Goal: Information Seeking & Learning: Learn about a topic

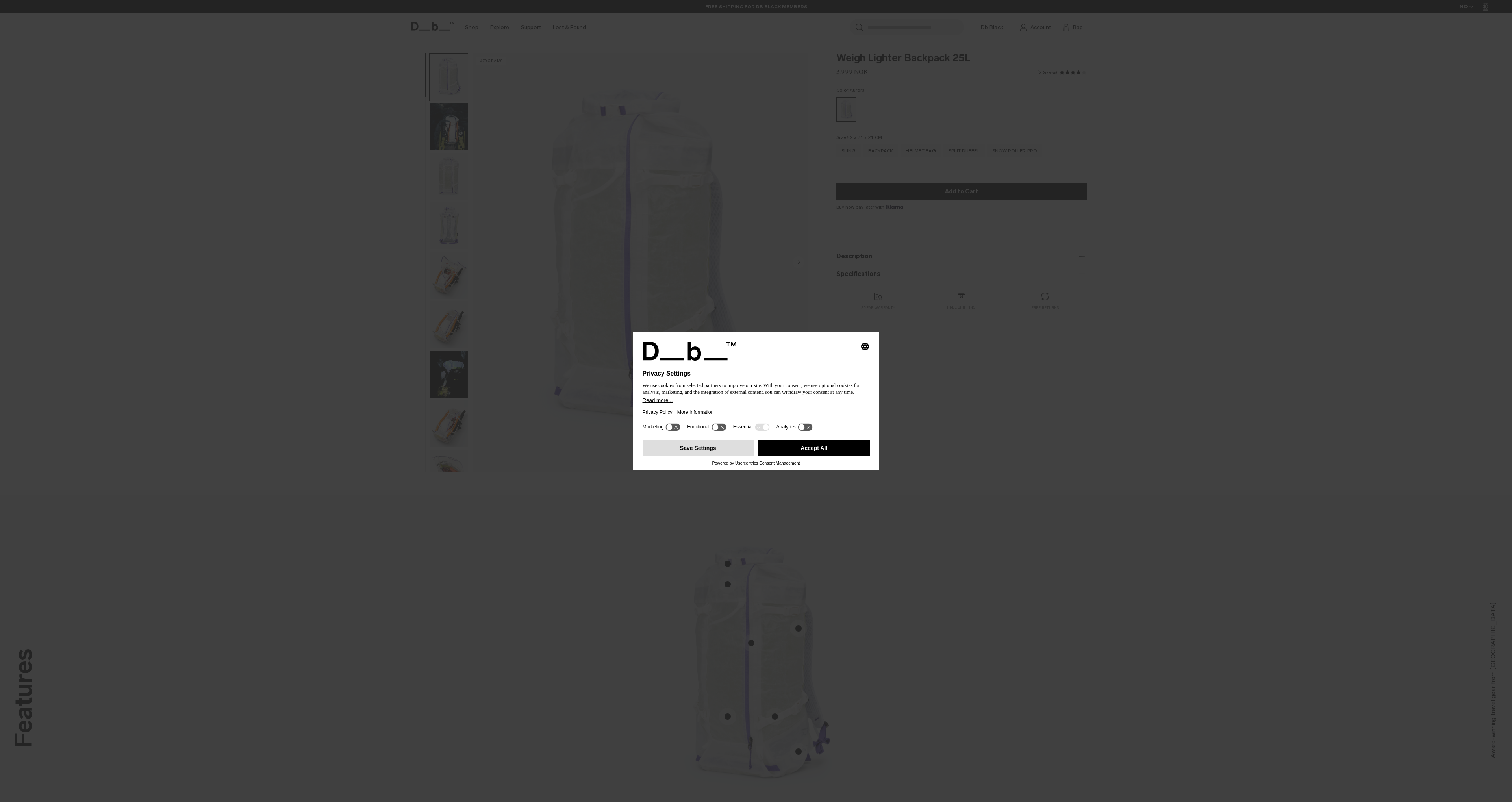
click at [710, 449] on button "Save Settings" at bounding box center [698, 448] width 112 height 16
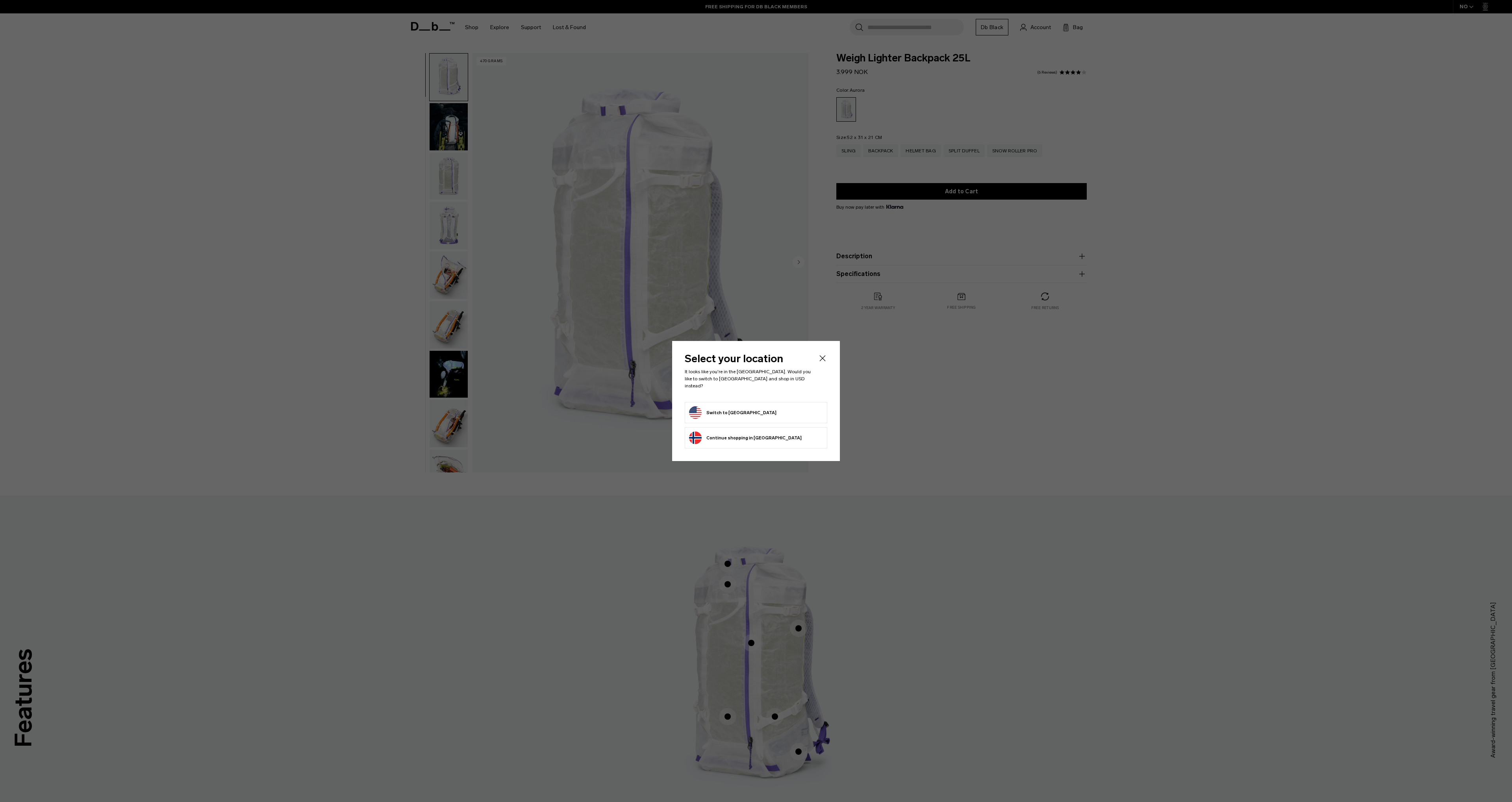
click at [729, 409] on button "Switch to United States" at bounding box center [733, 412] width 87 height 12
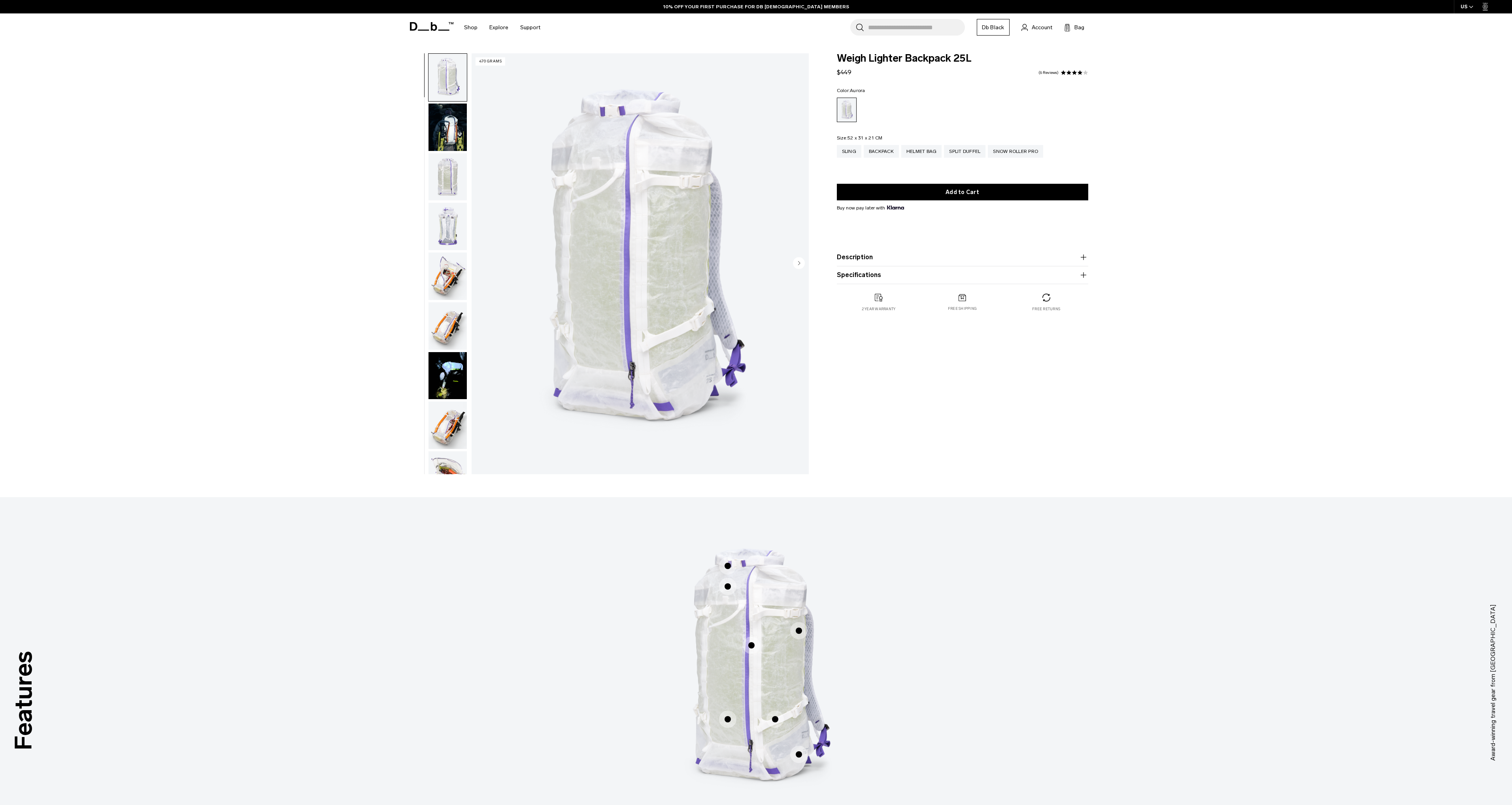
click at [444, 134] on img "button" at bounding box center [447, 127] width 38 height 47
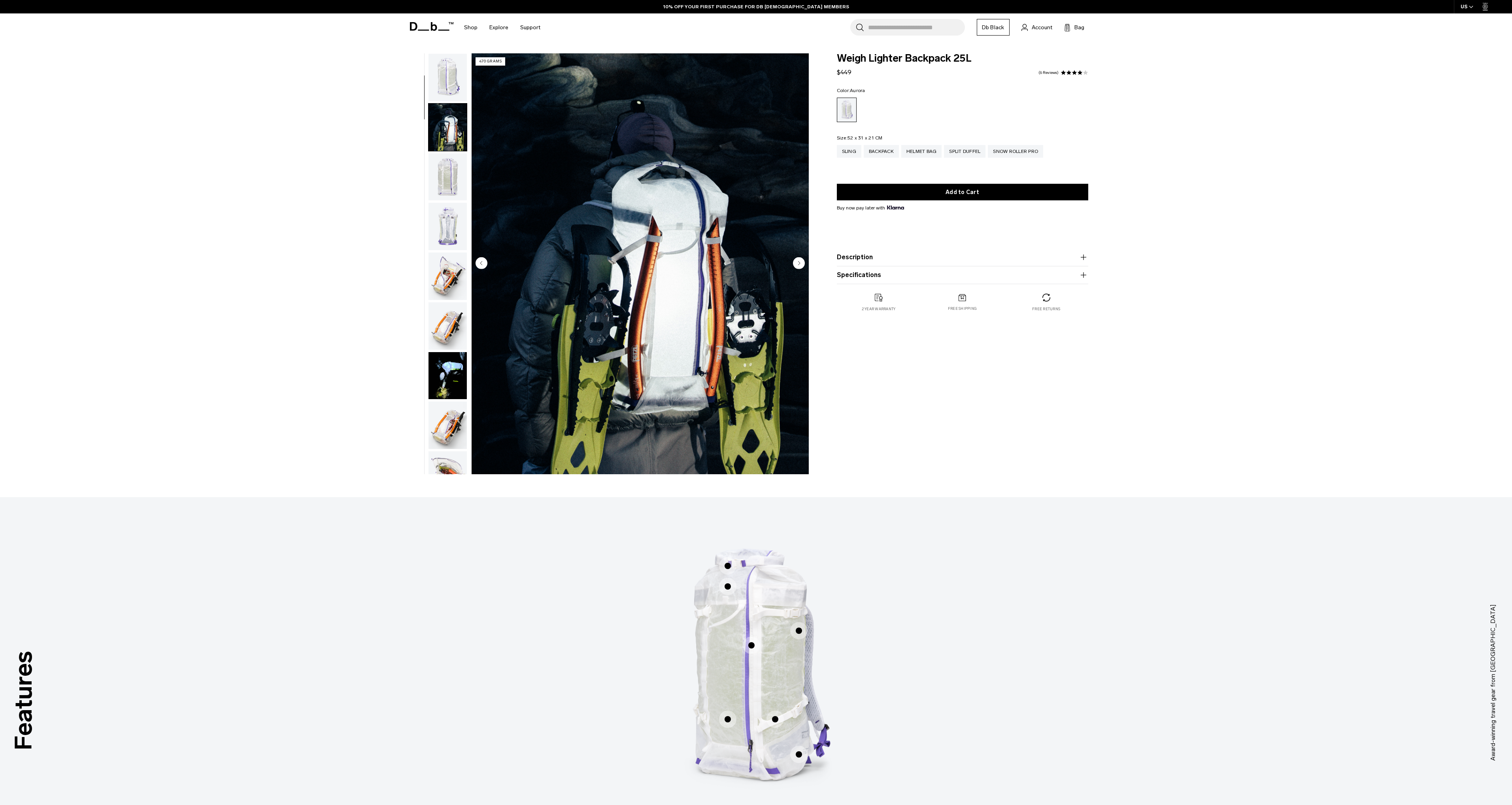
scroll to position [50, 0]
click at [444, 134] on img "button" at bounding box center [447, 127] width 38 height 47
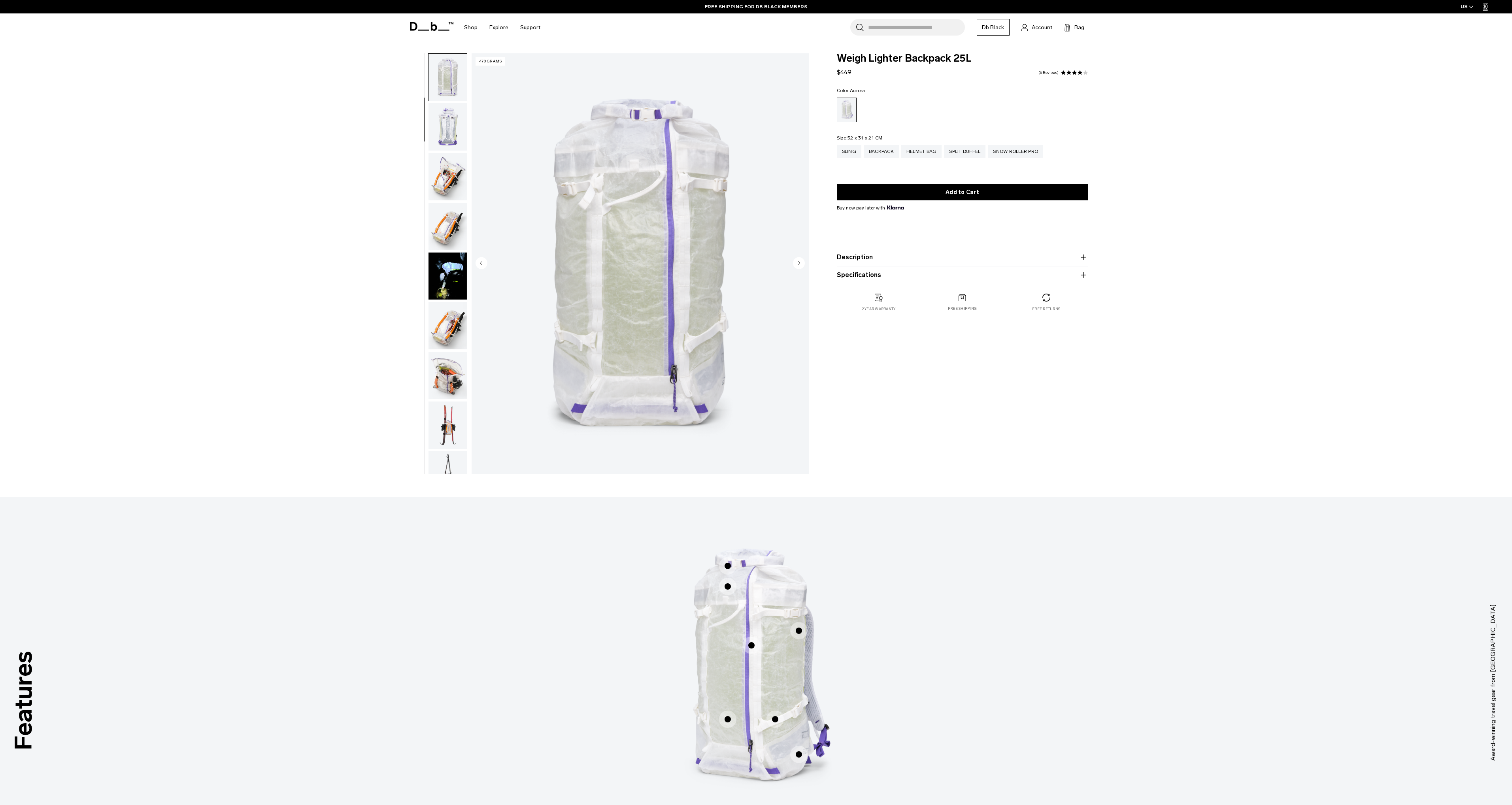
click at [444, 134] on img "button" at bounding box center [447, 127] width 38 height 47
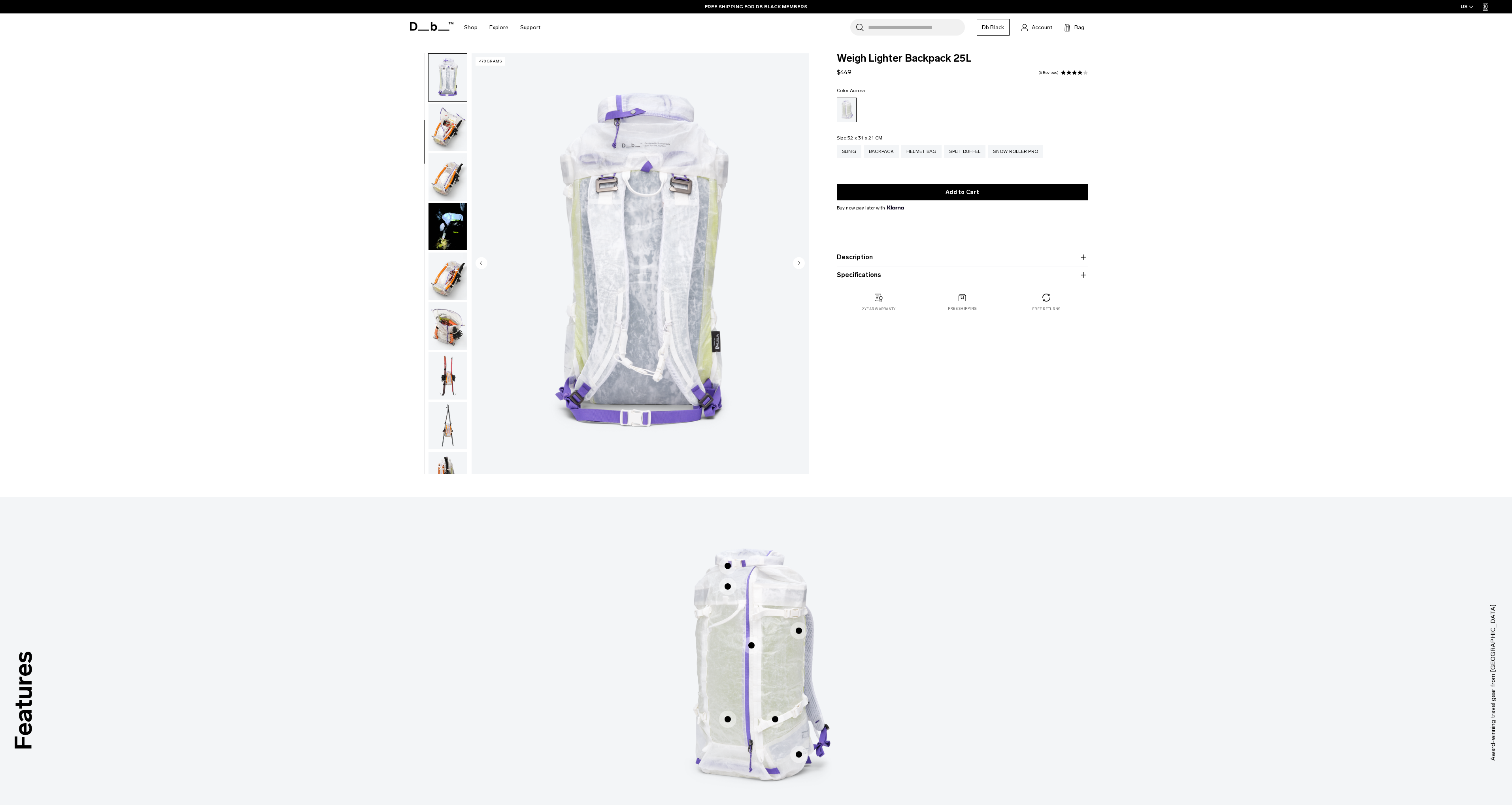
click at [444, 134] on img "button" at bounding box center [447, 127] width 38 height 47
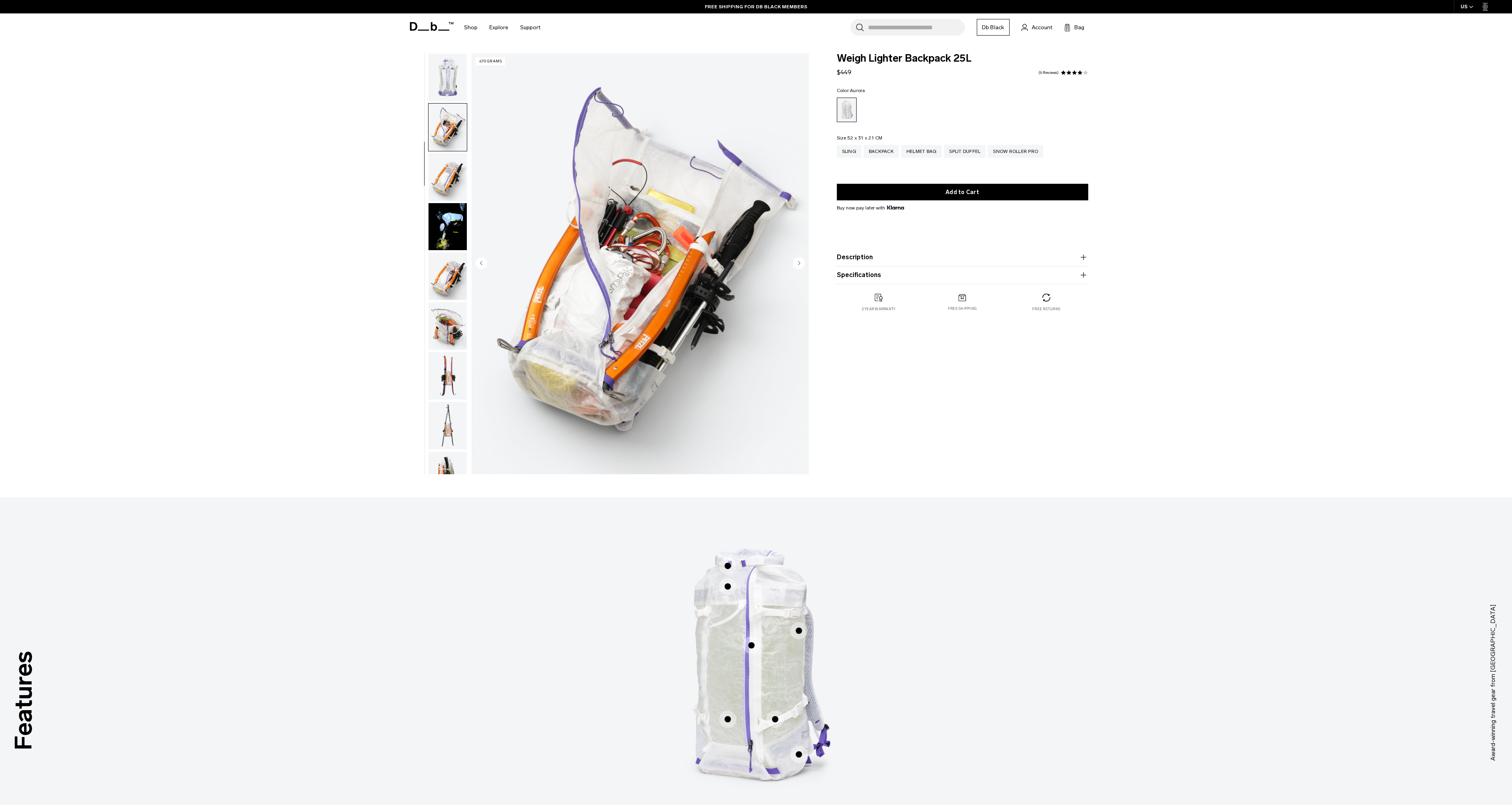
scroll to position [199, 0]
click at [444, 134] on img "button" at bounding box center [447, 127] width 38 height 47
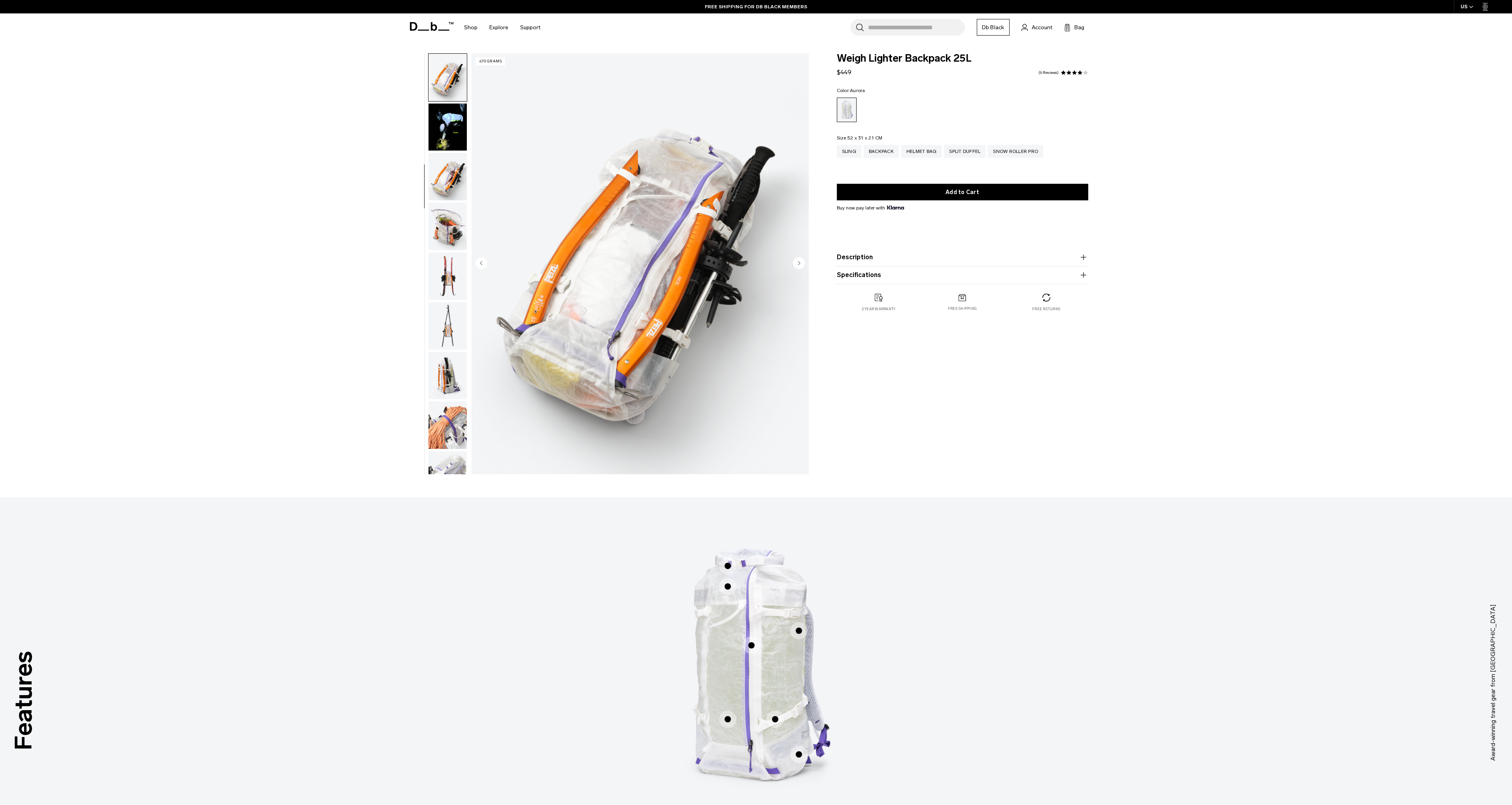
click at [444, 134] on img "button" at bounding box center [447, 127] width 38 height 47
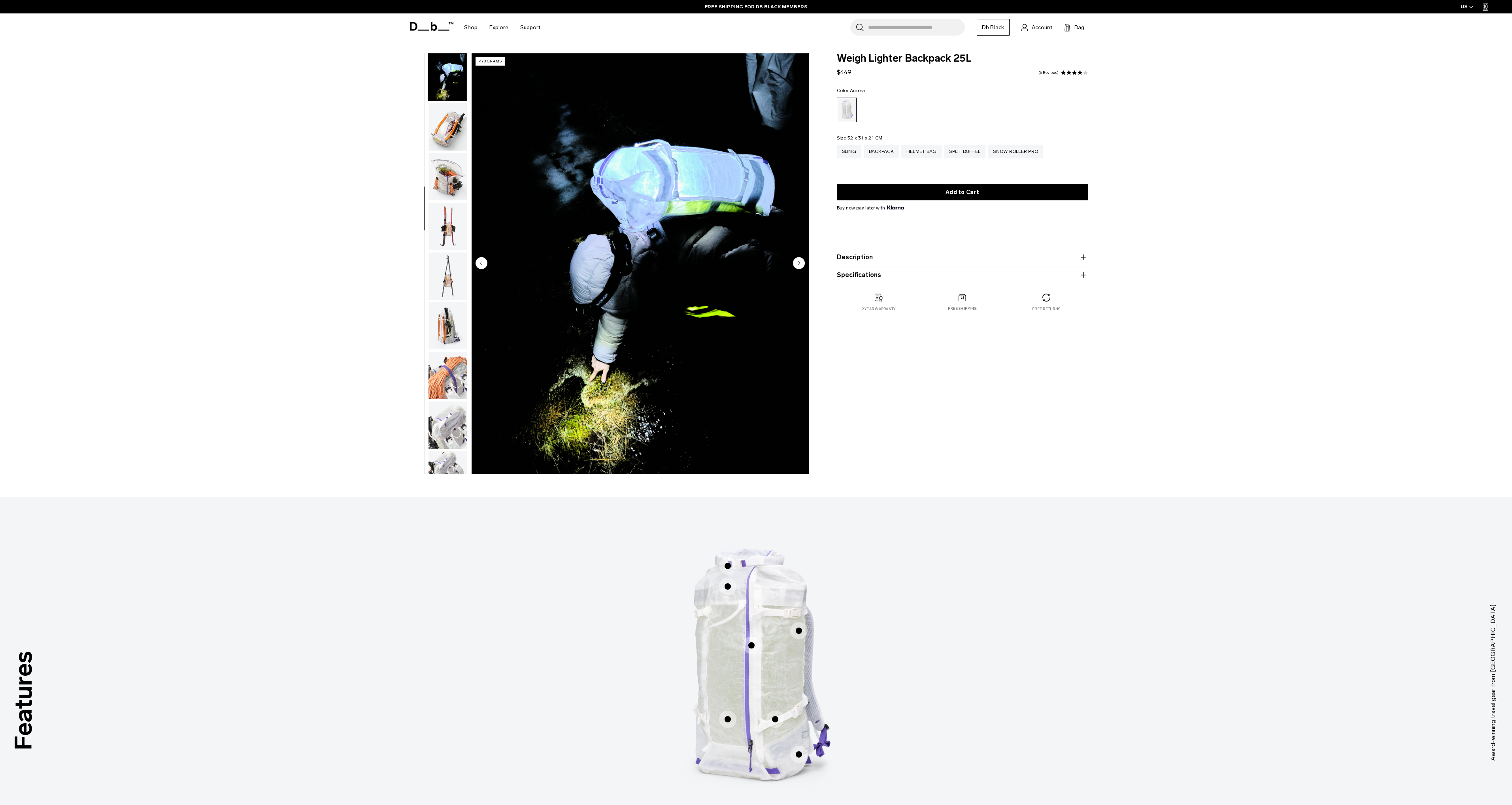
click at [444, 134] on img "button" at bounding box center [447, 127] width 38 height 47
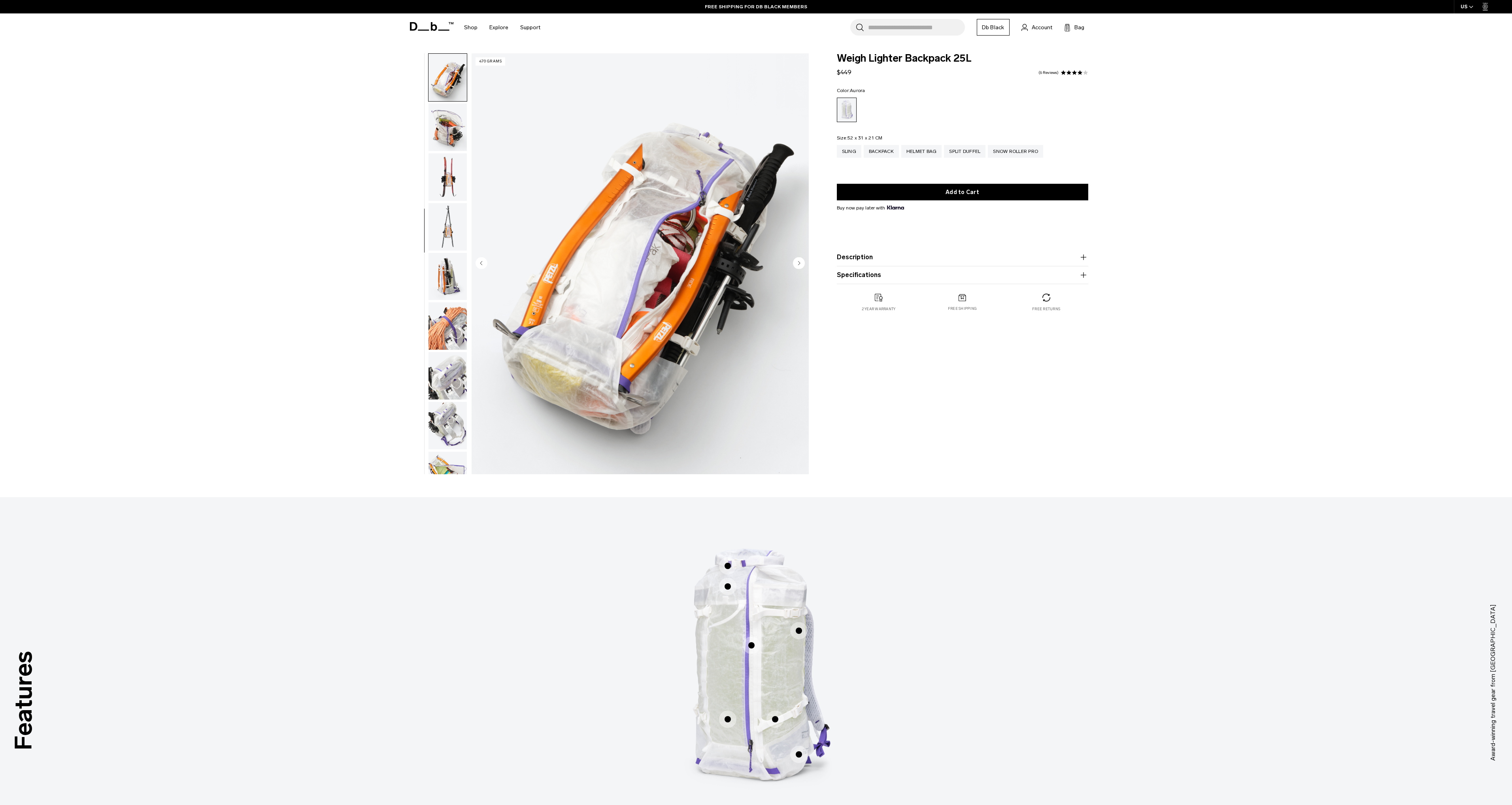
click at [444, 134] on img "button" at bounding box center [447, 127] width 38 height 47
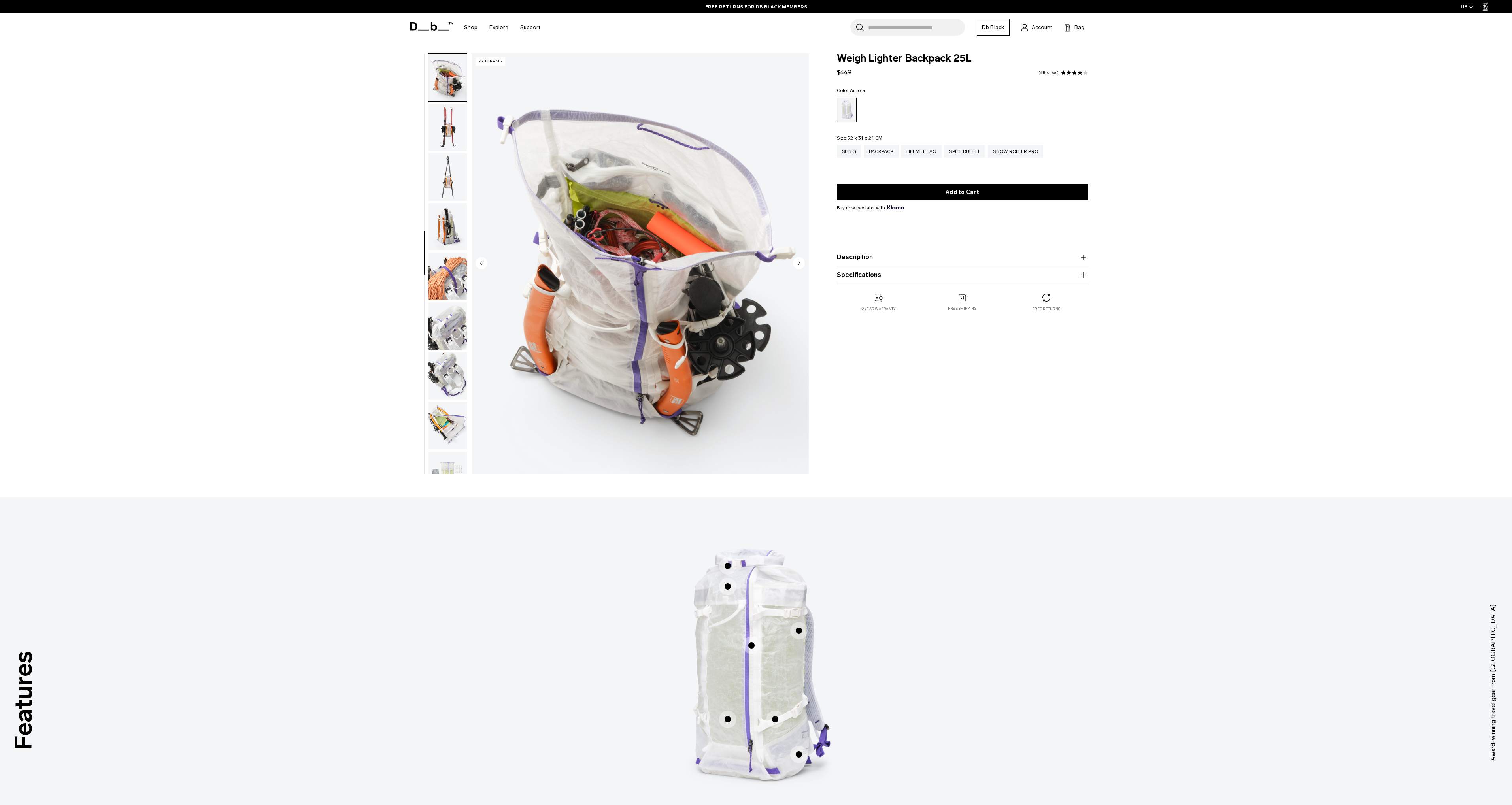
click at [444, 134] on img "button" at bounding box center [447, 127] width 38 height 47
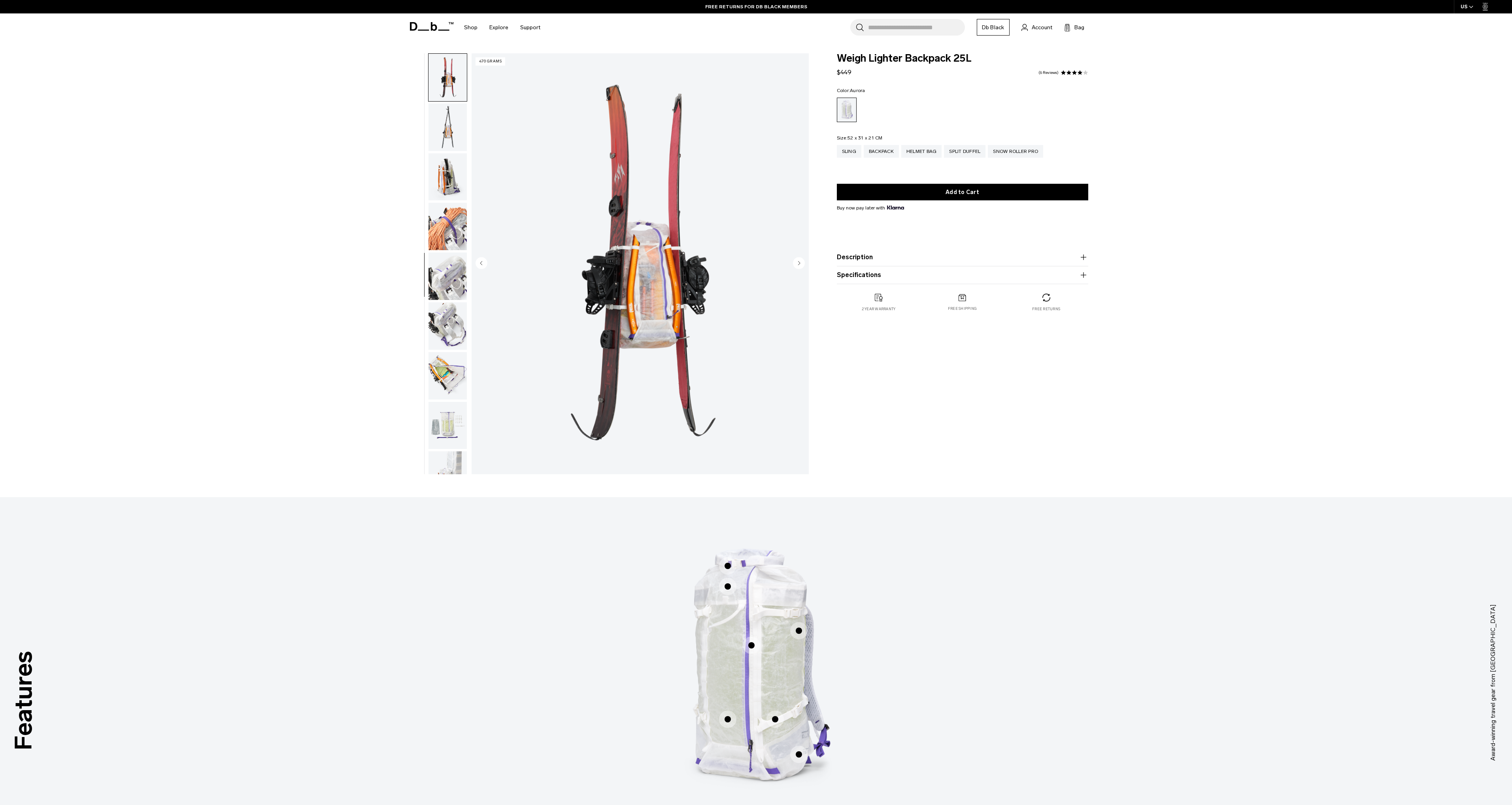
click at [444, 134] on img "button" at bounding box center [447, 127] width 38 height 47
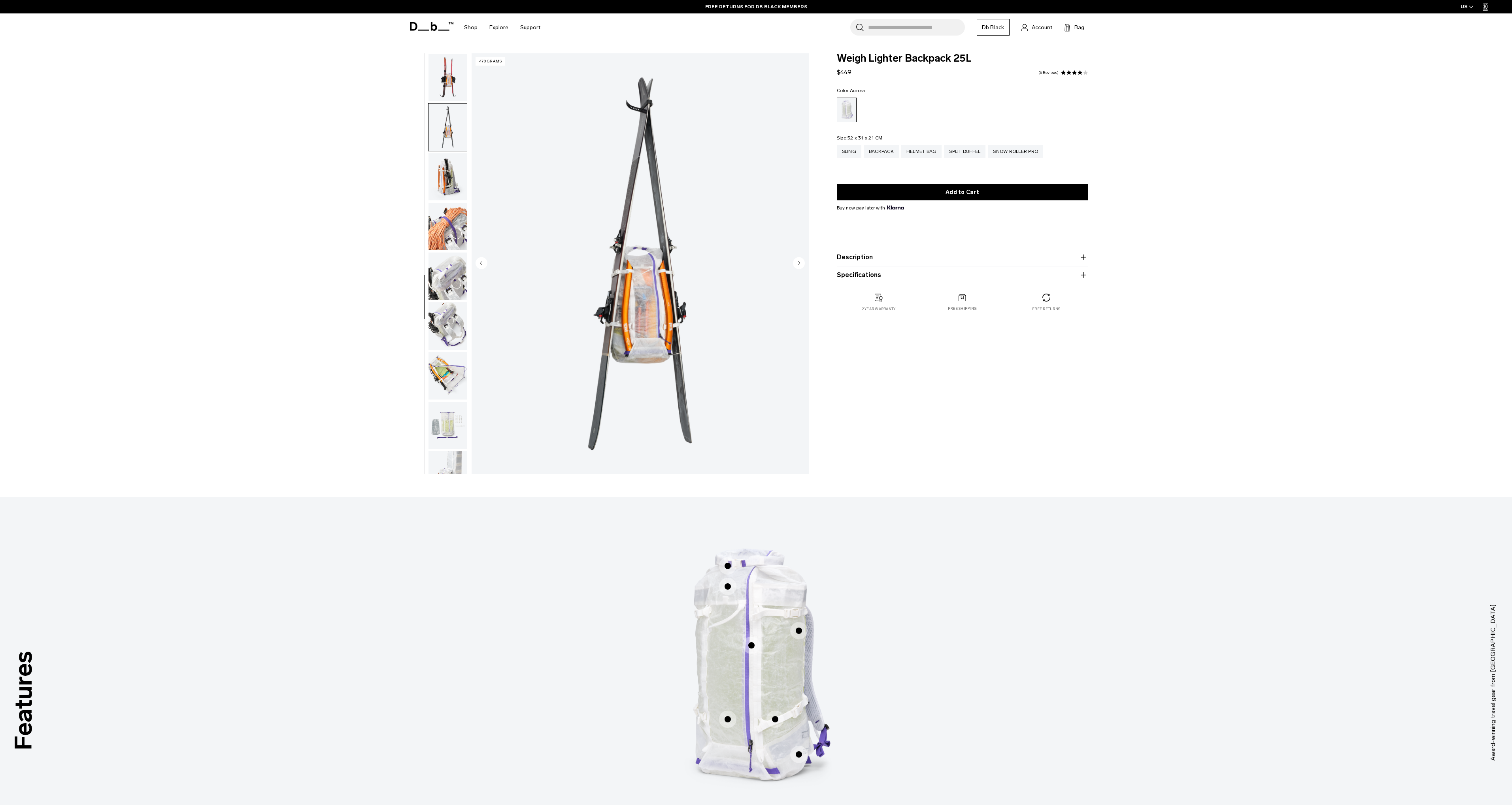
scroll to position [473, 0]
click at [444, 134] on img "button" at bounding box center [447, 152] width 38 height 47
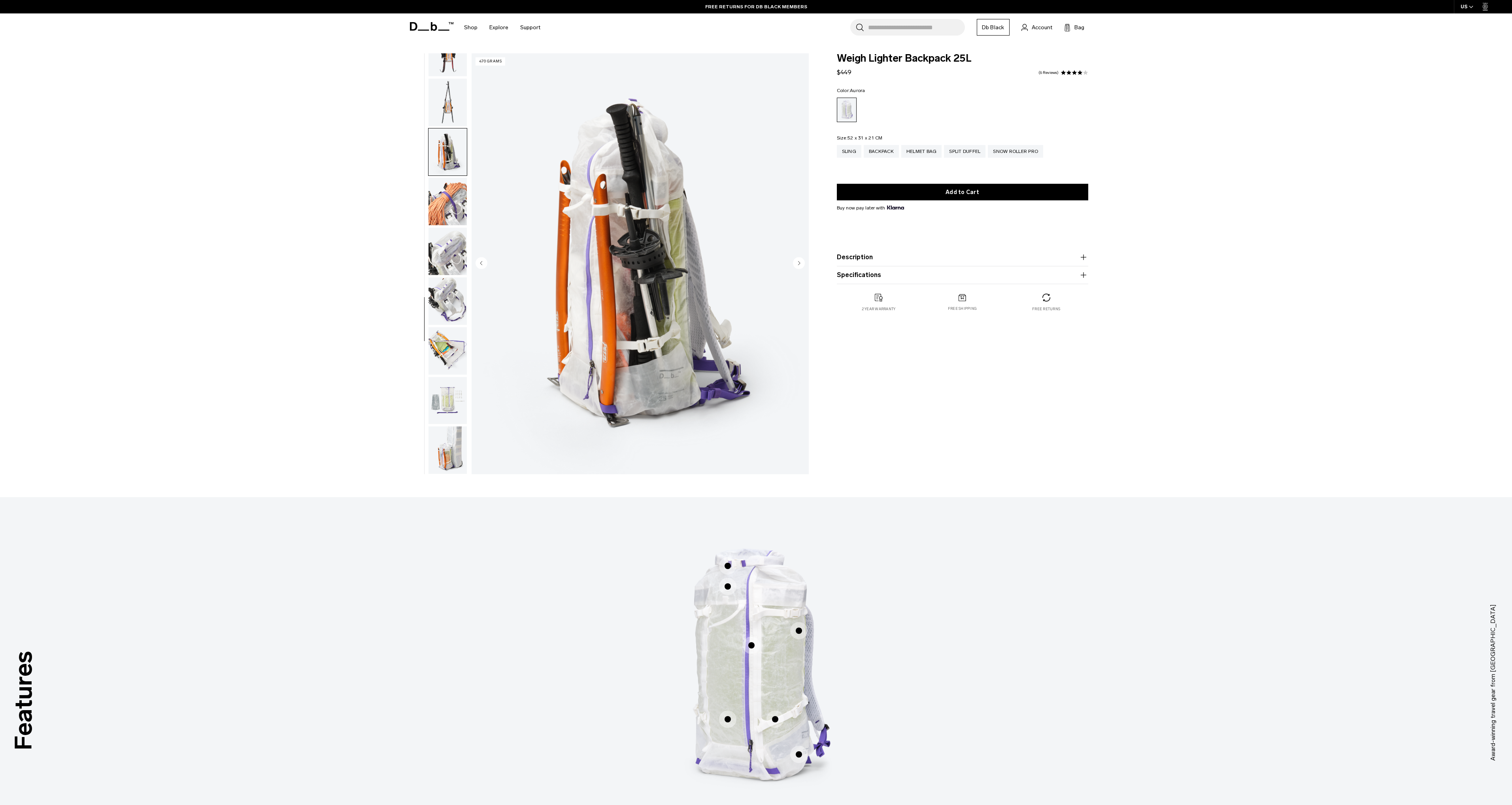
click at [447, 196] on img "button" at bounding box center [447, 202] width 38 height 47
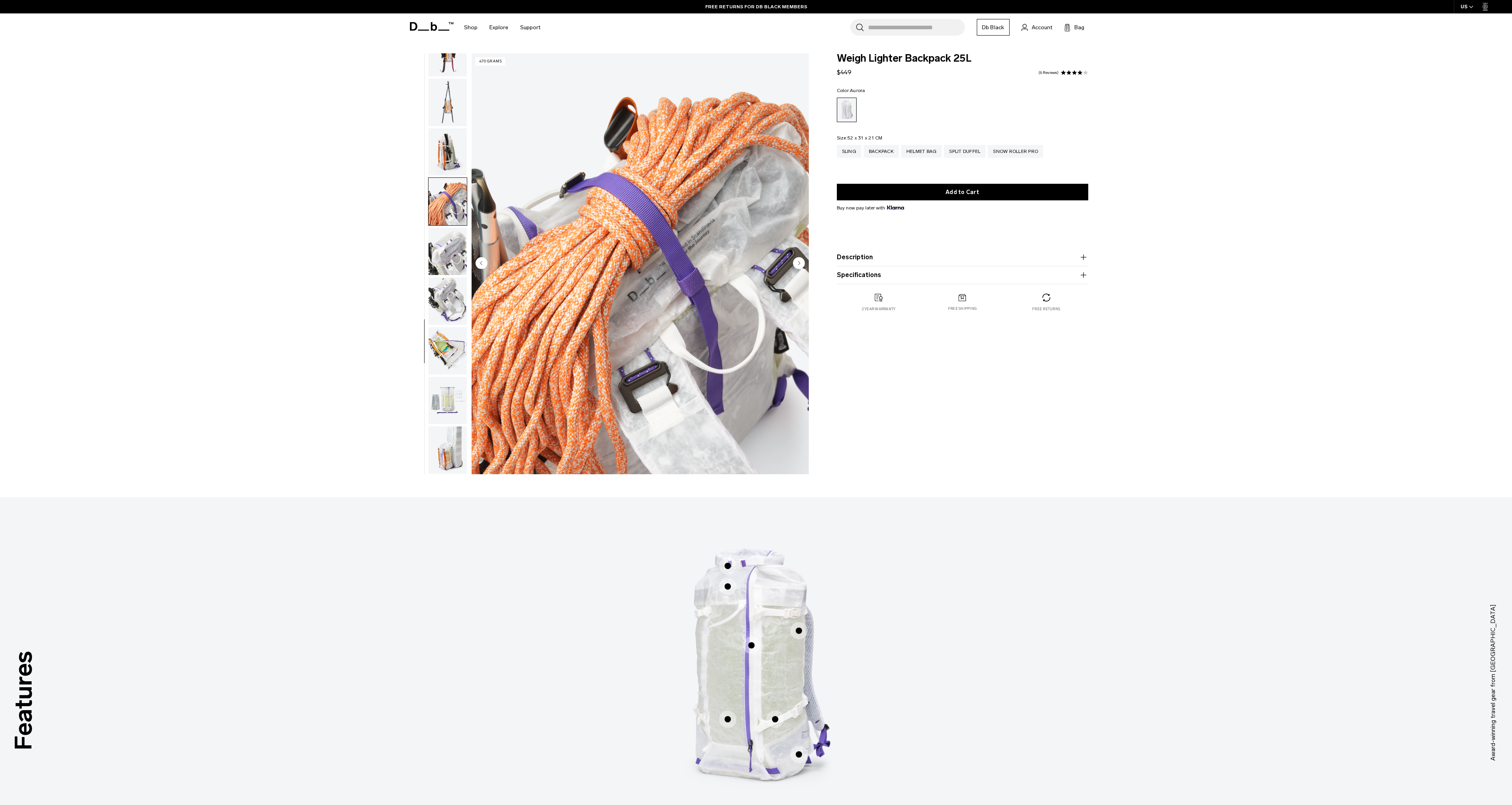
click at [444, 245] on img "button" at bounding box center [447, 251] width 38 height 47
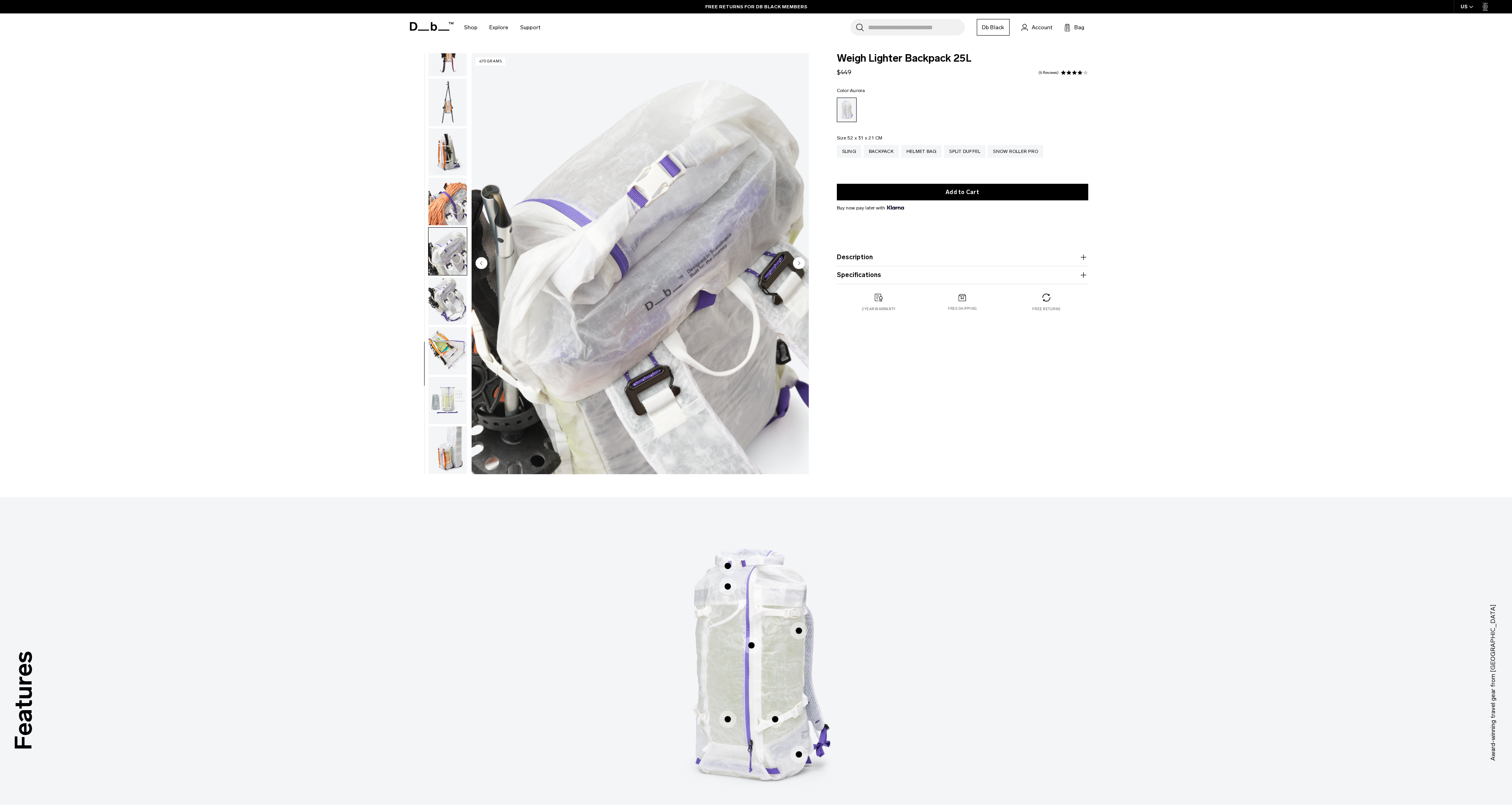
click at [440, 292] on img "button" at bounding box center [447, 301] width 38 height 47
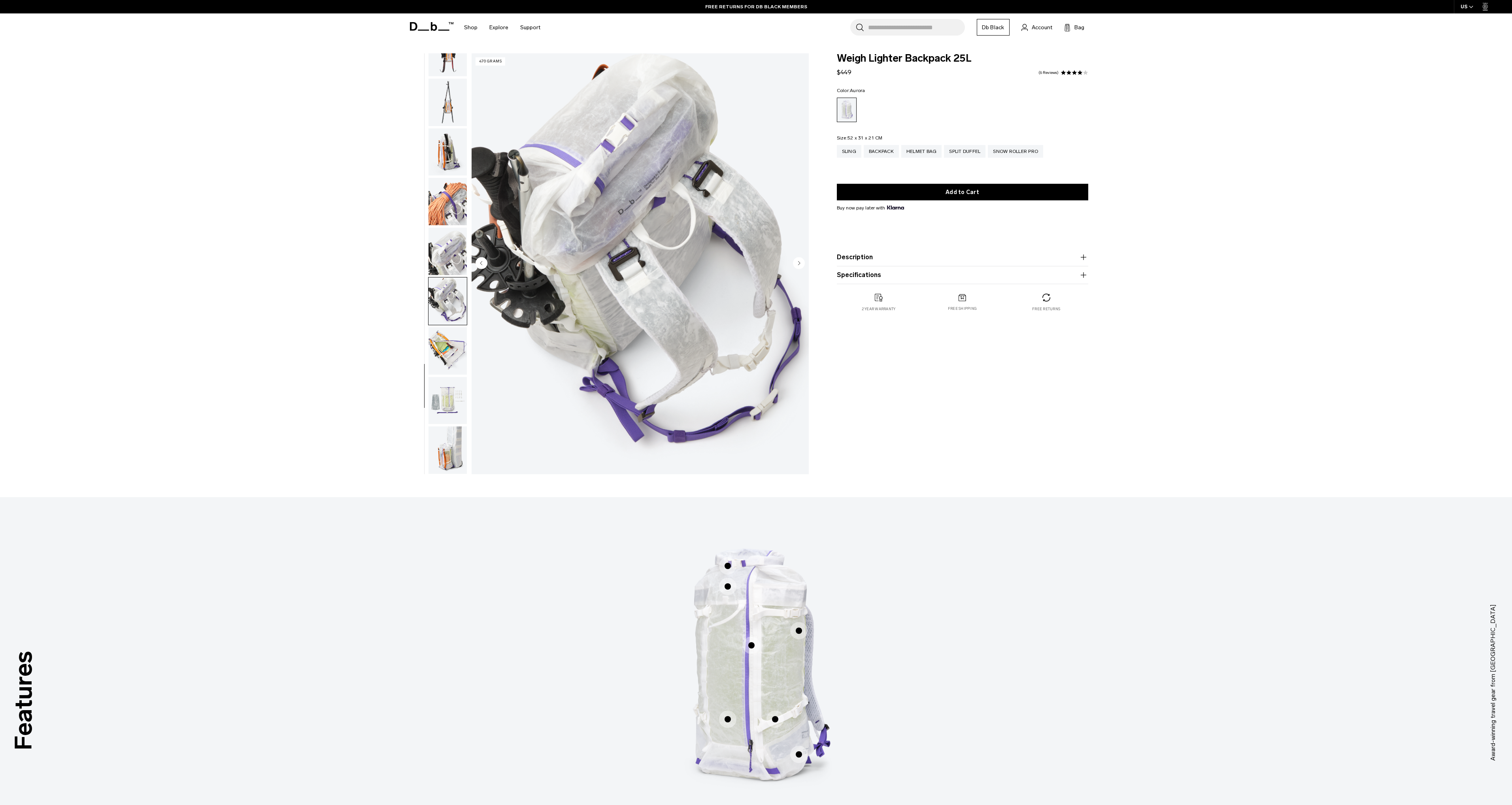
click at [441, 351] on img "button" at bounding box center [447, 351] width 38 height 47
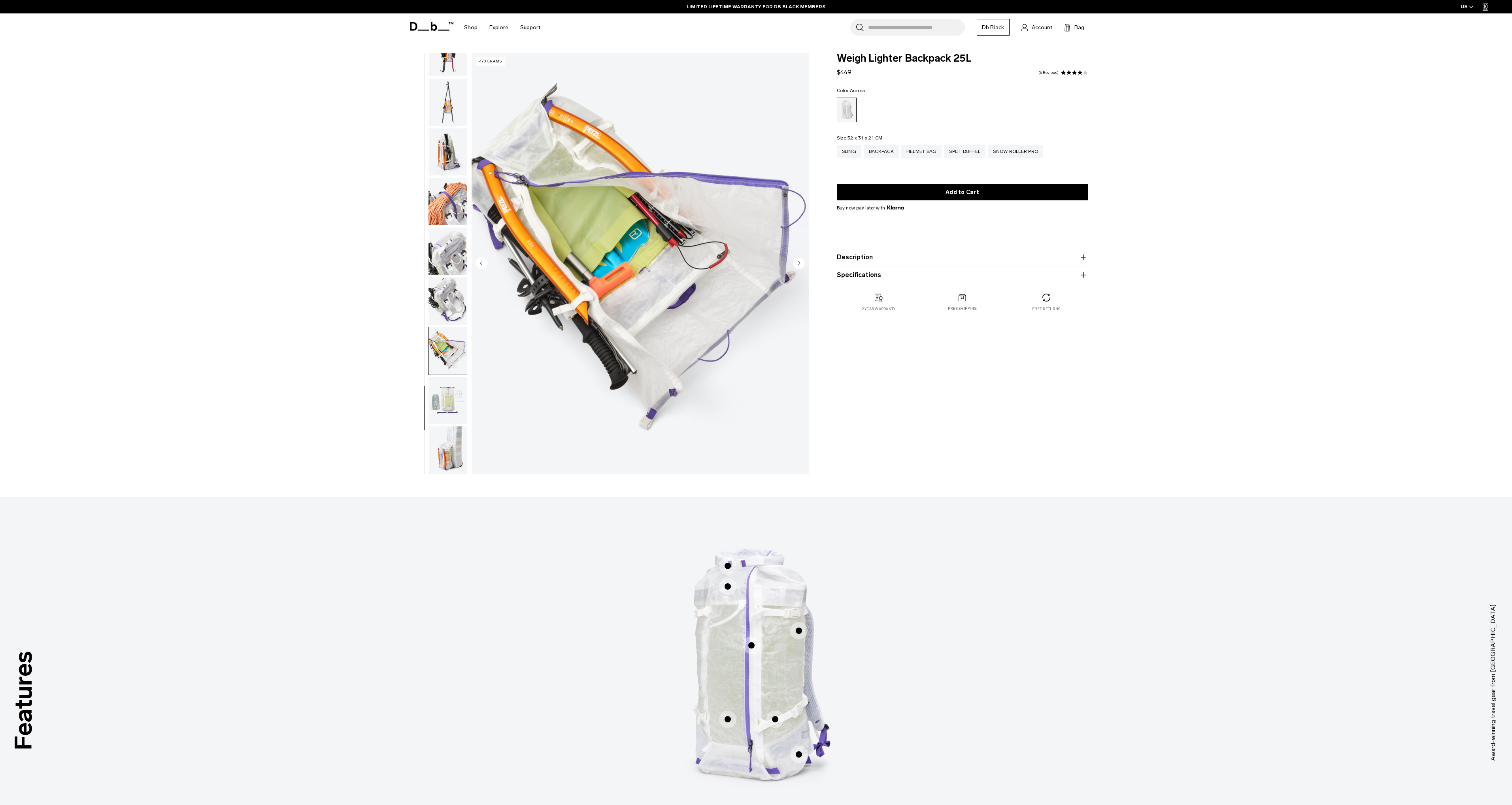
click at [440, 394] on img "button" at bounding box center [447, 401] width 38 height 47
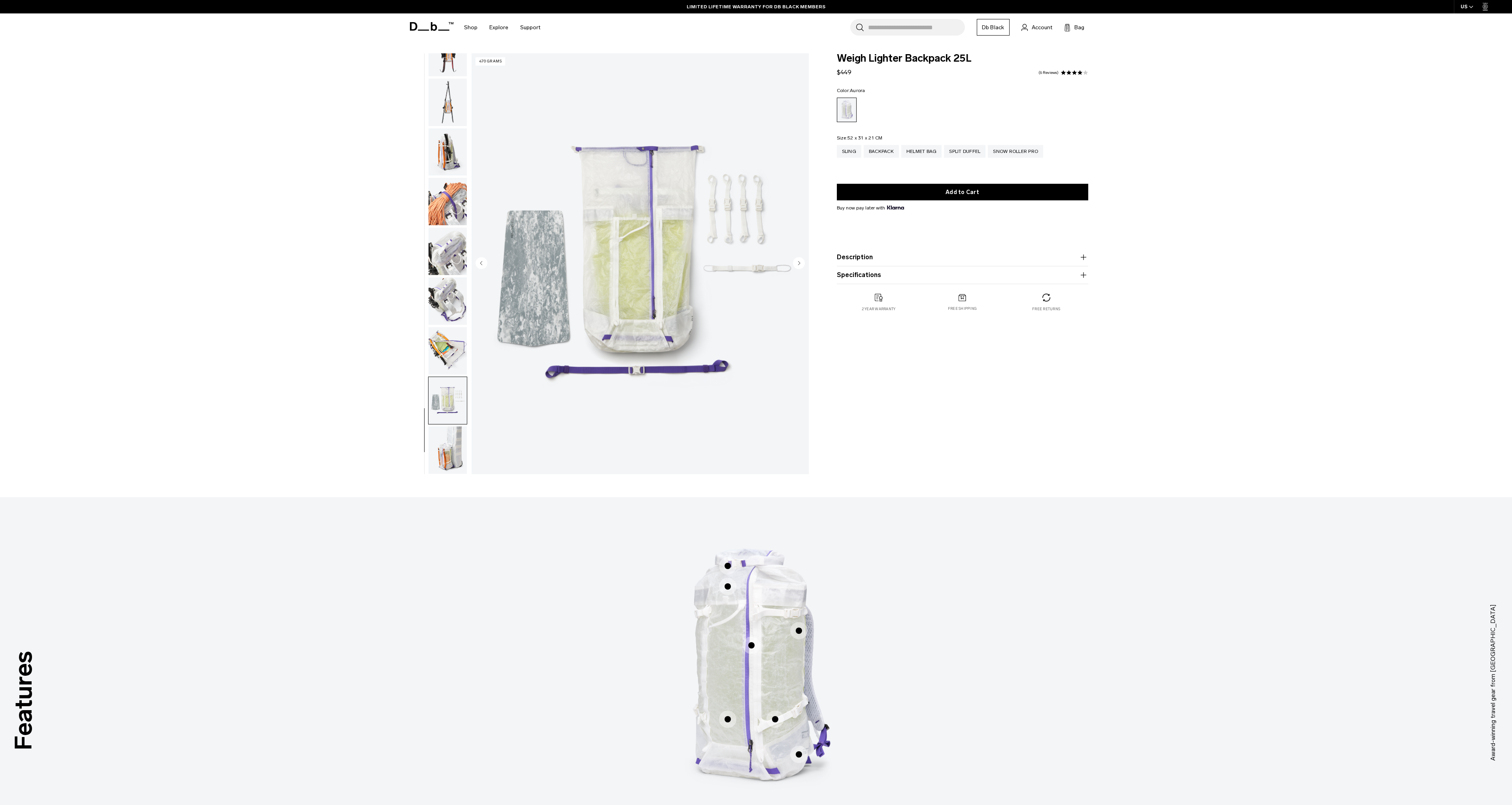
click at [443, 460] on img "button" at bounding box center [447, 450] width 38 height 47
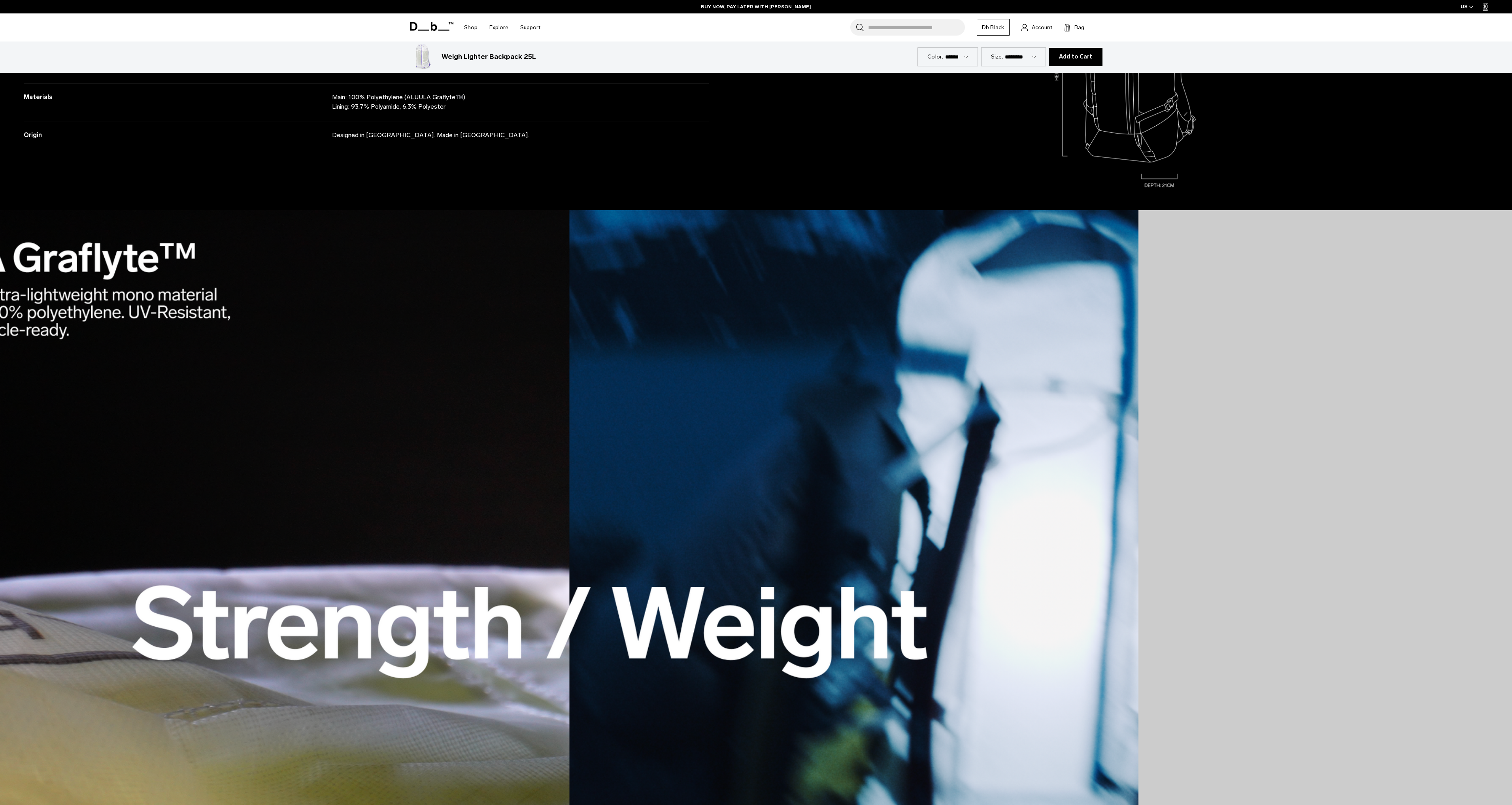
scroll to position [949, 0]
click at [509, 550] on img at bounding box center [569, 625] width 1138 height 829
click at [777, 572] on img at bounding box center [569, 625] width 1138 height 829
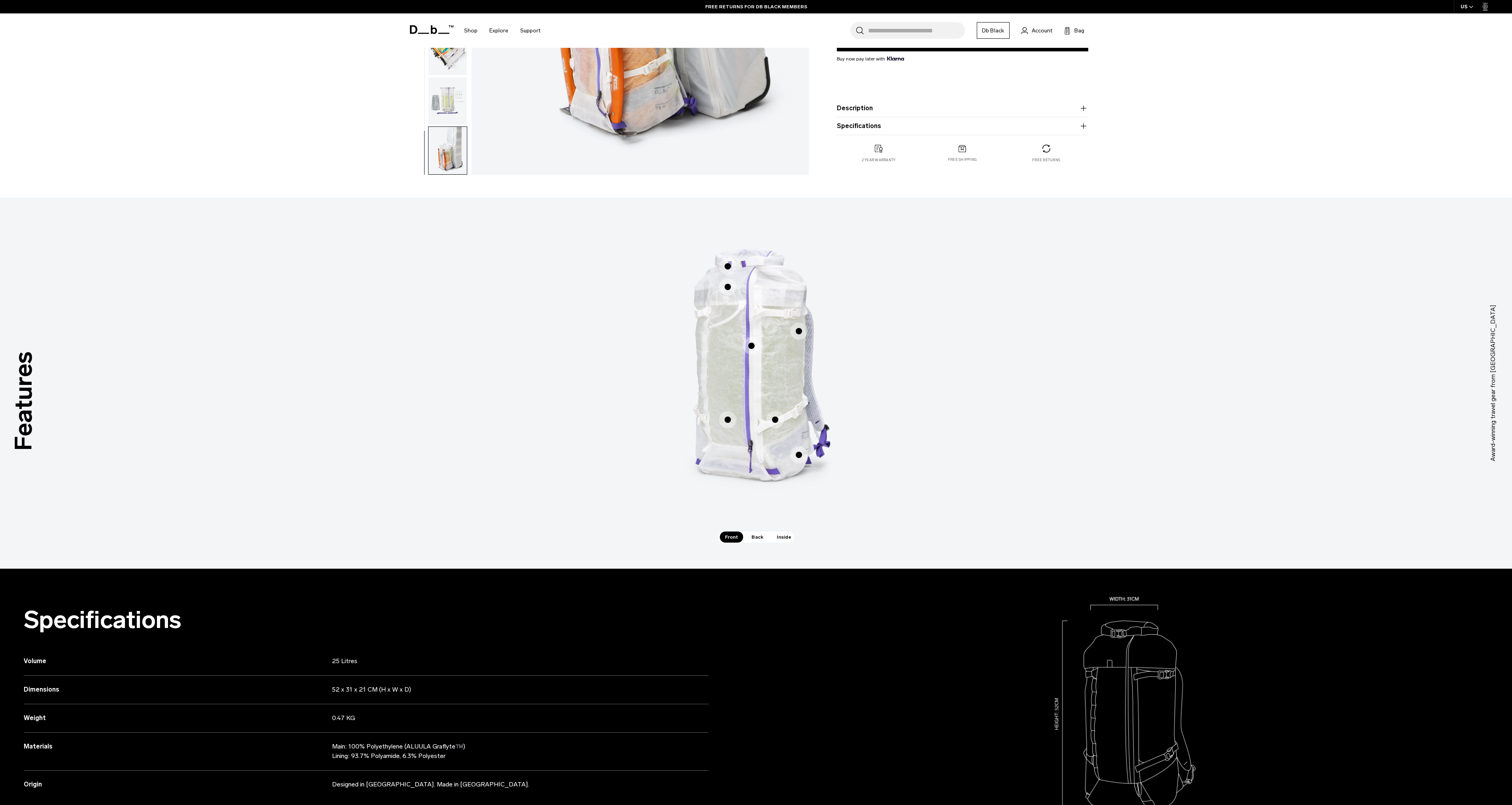
scroll to position [316, 0]
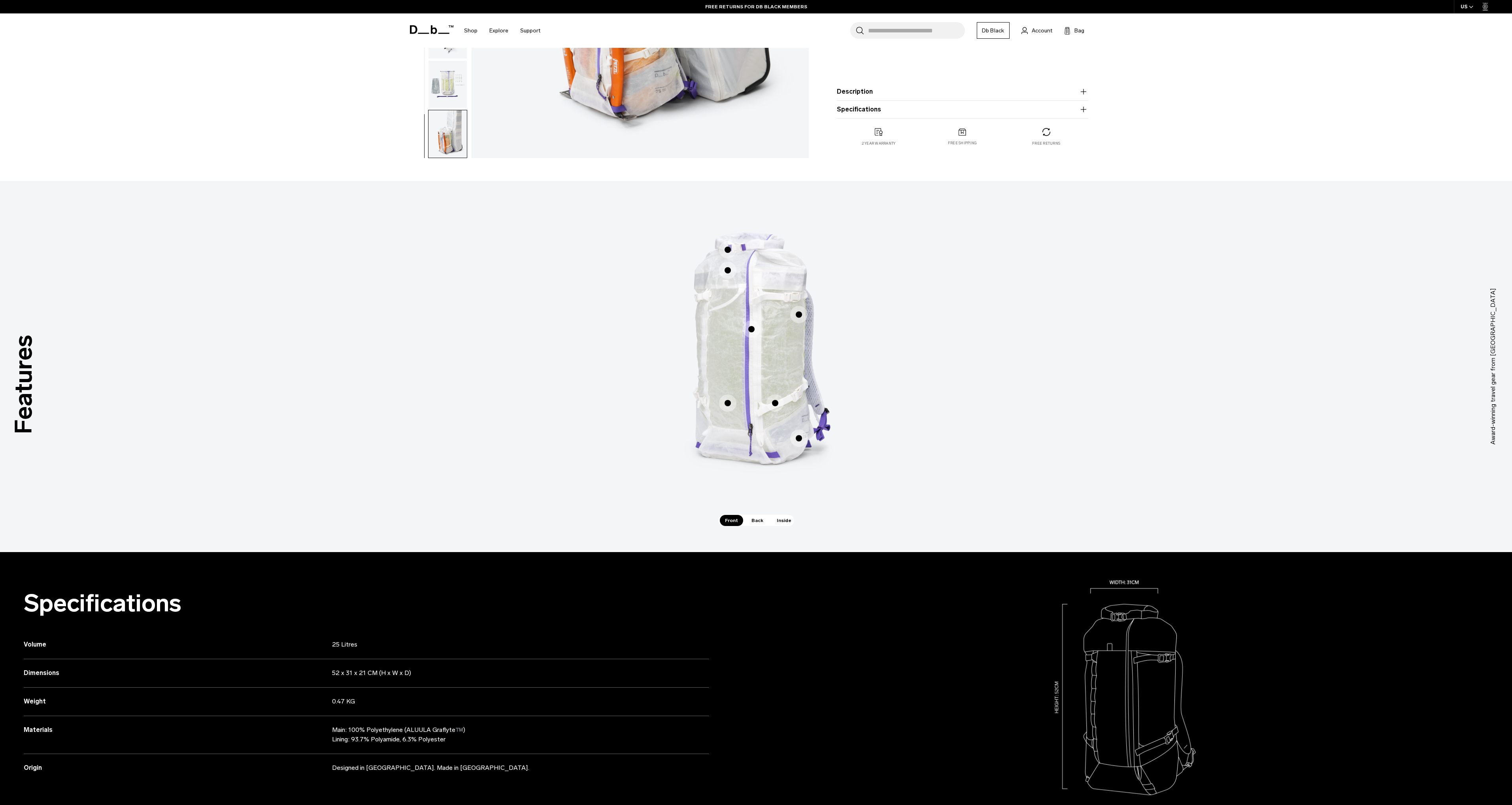
click at [729, 250] on span "1 / 3" at bounding box center [728, 250] width 18 height 18
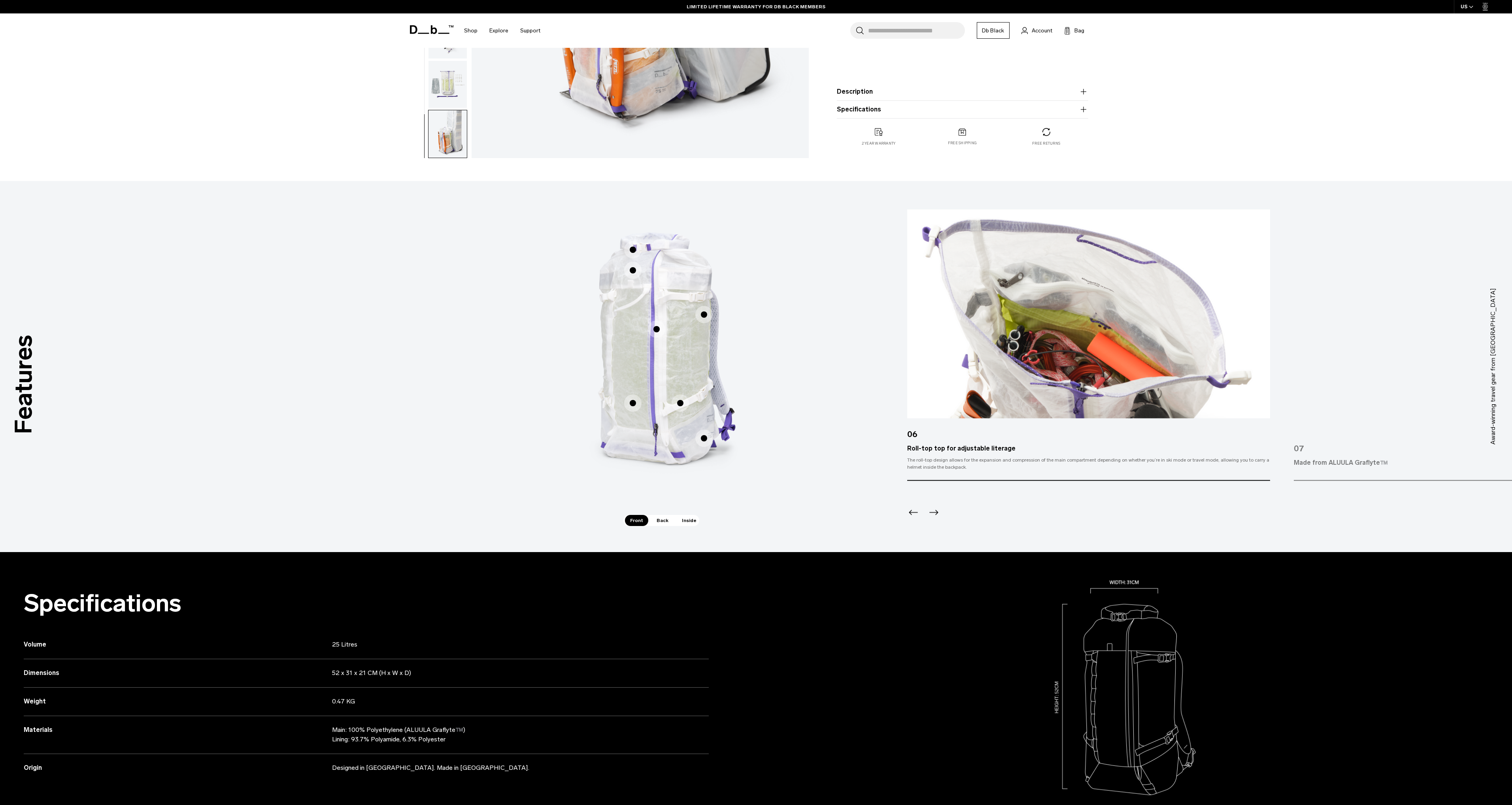
click at [631, 269] on span "1 / 3" at bounding box center [633, 270] width 18 height 18
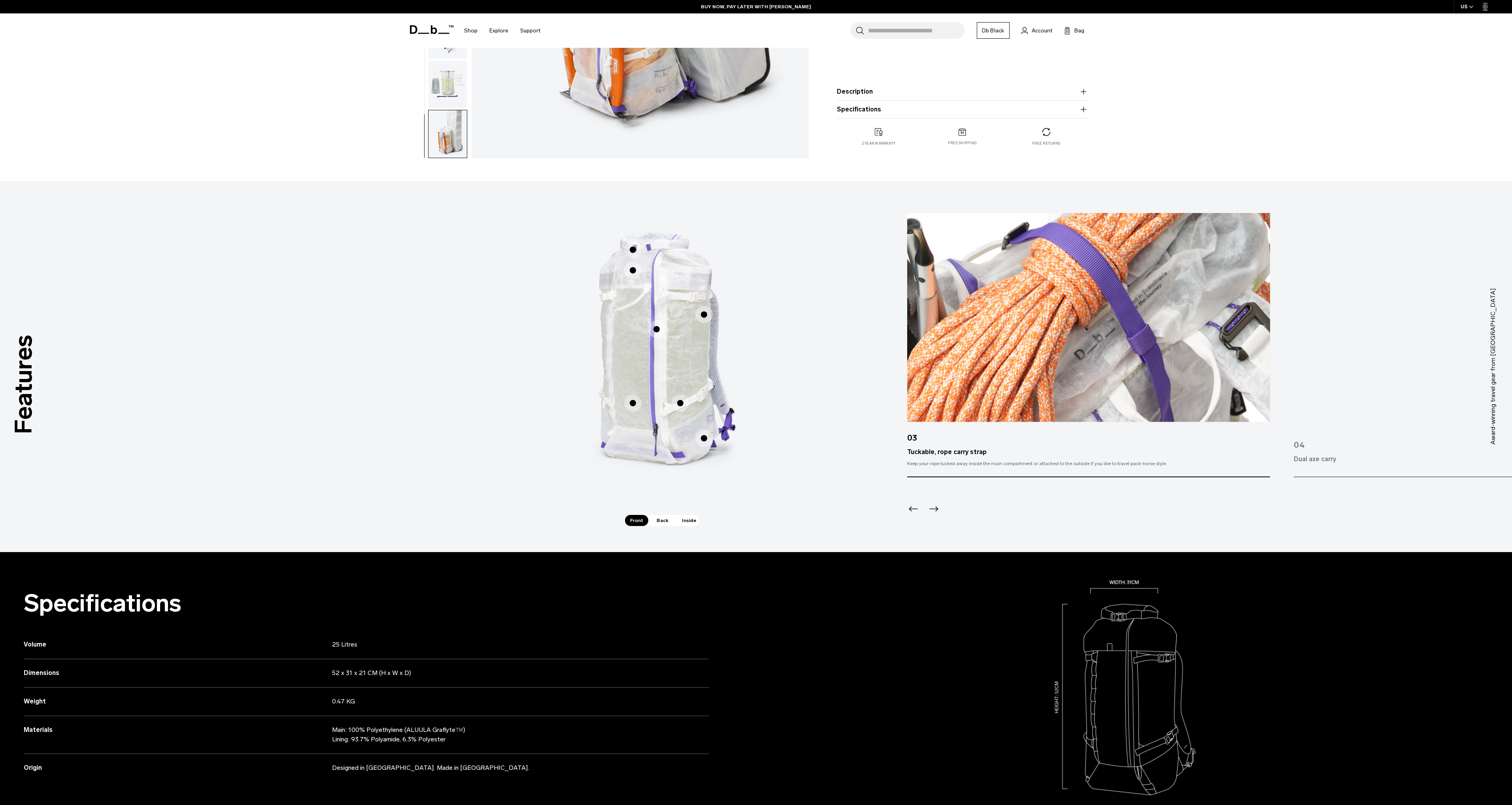
click at [704, 312] on span "1 / 3" at bounding box center [704, 315] width 18 height 18
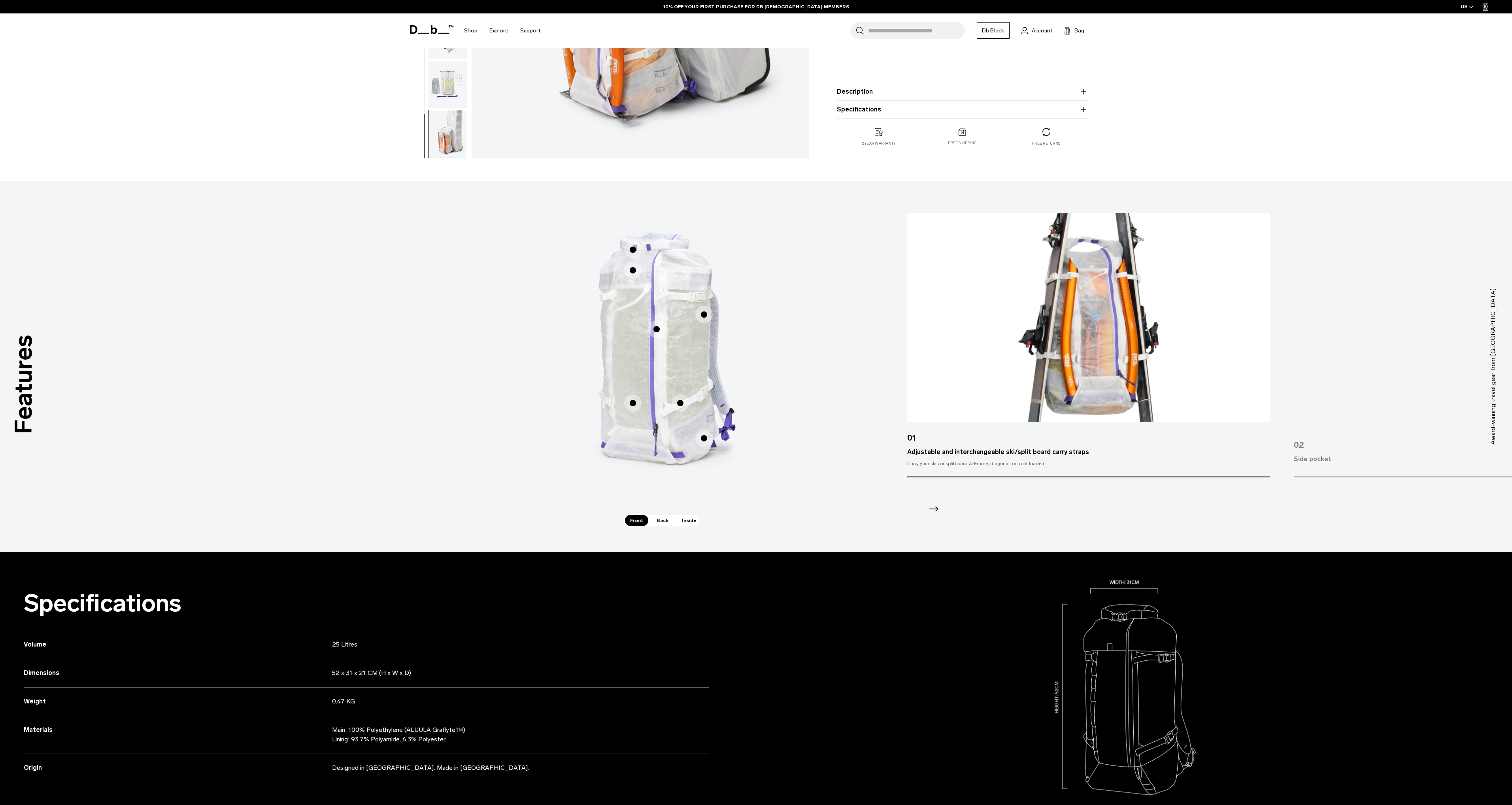
click at [659, 326] on span "1 / 3" at bounding box center [656, 329] width 18 height 18
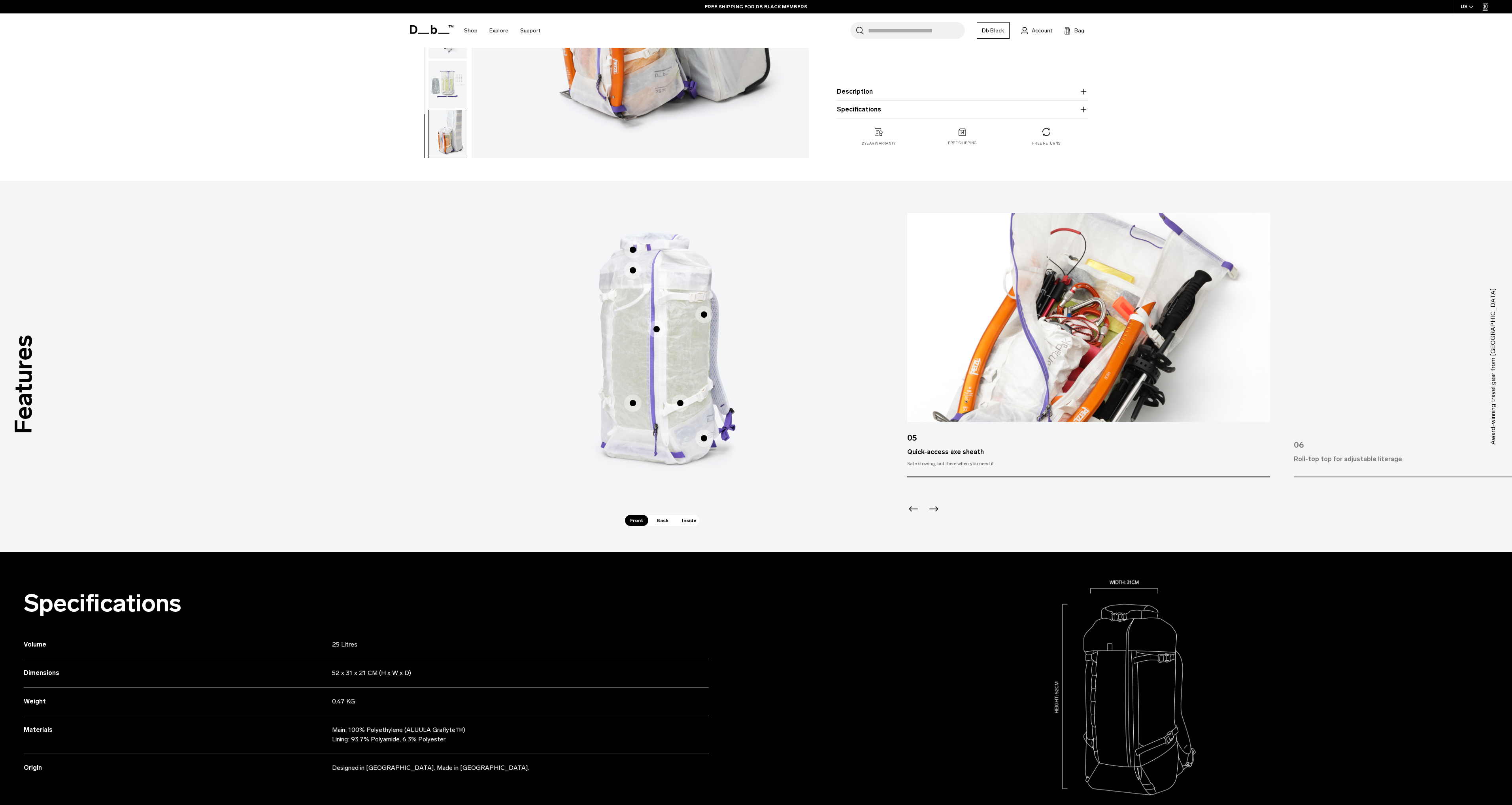
click at [635, 402] on span "1 / 3" at bounding box center [633, 403] width 18 height 18
click at [636, 402] on span "1 / 3" at bounding box center [633, 403] width 18 height 18
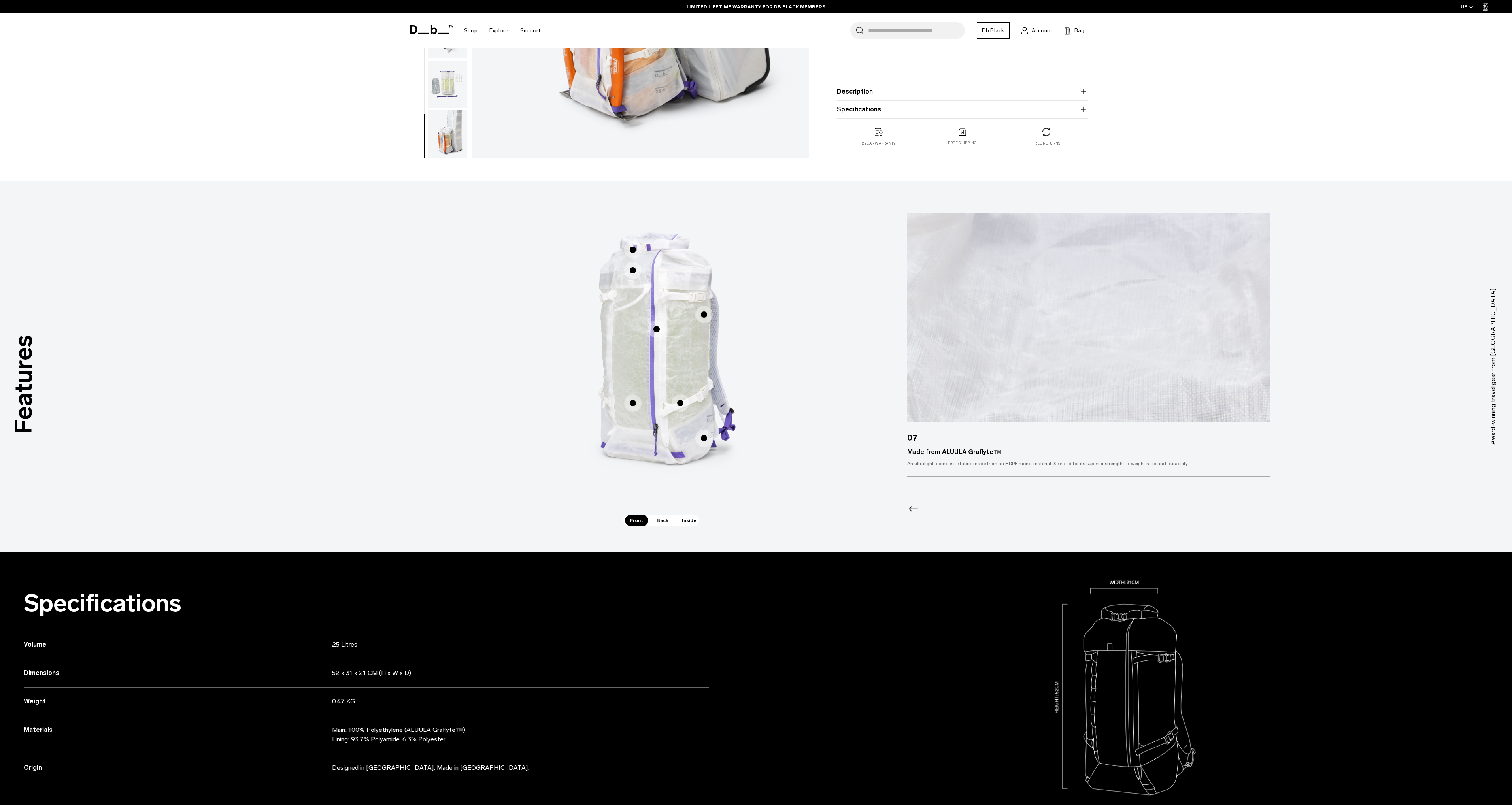
click at [678, 402] on span "1 / 3" at bounding box center [681, 403] width 18 height 18
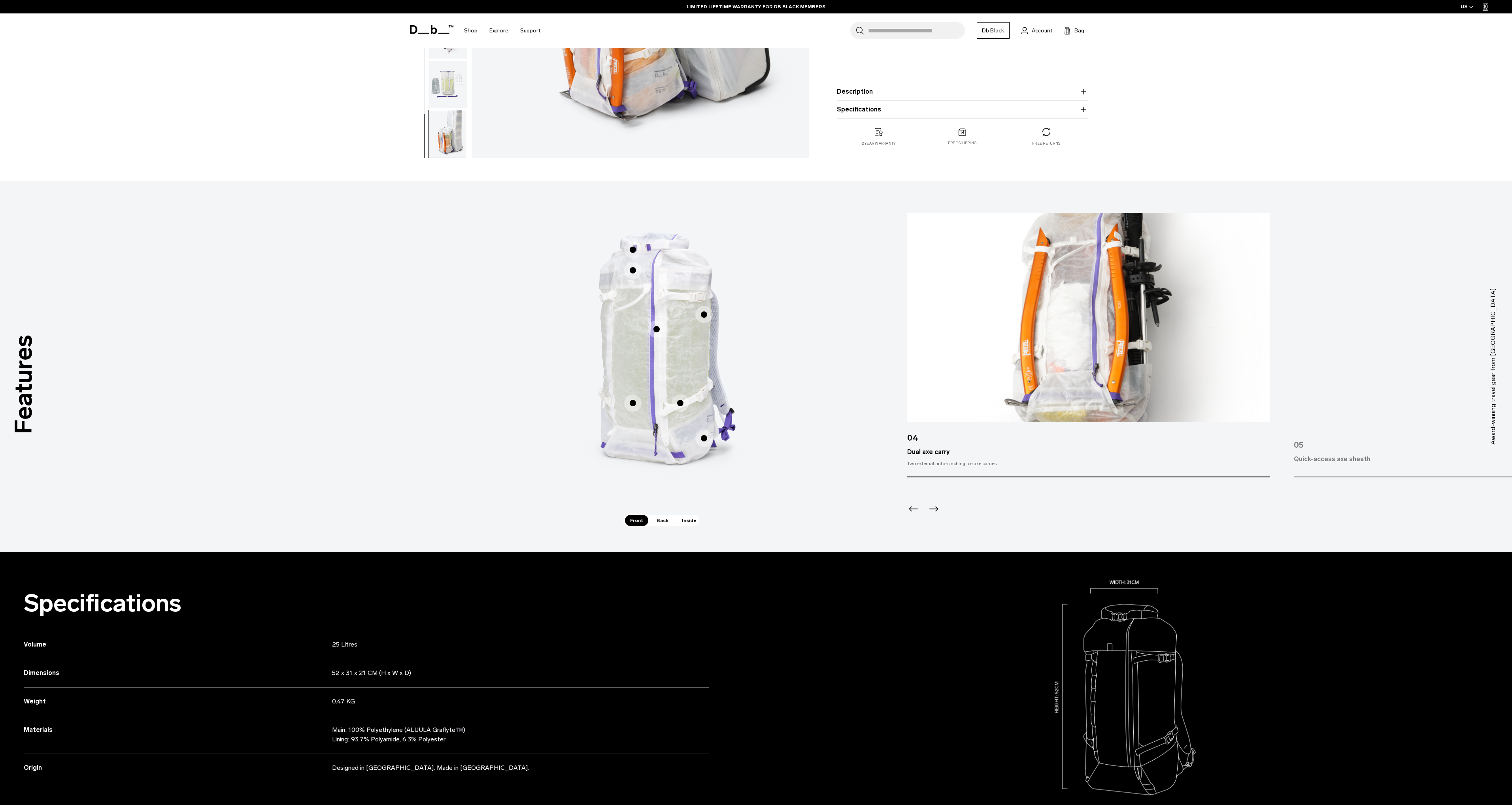
click at [701, 440] on span "1 / 3" at bounding box center [704, 438] width 18 height 18
